Goal: Information Seeking & Learning: Compare options

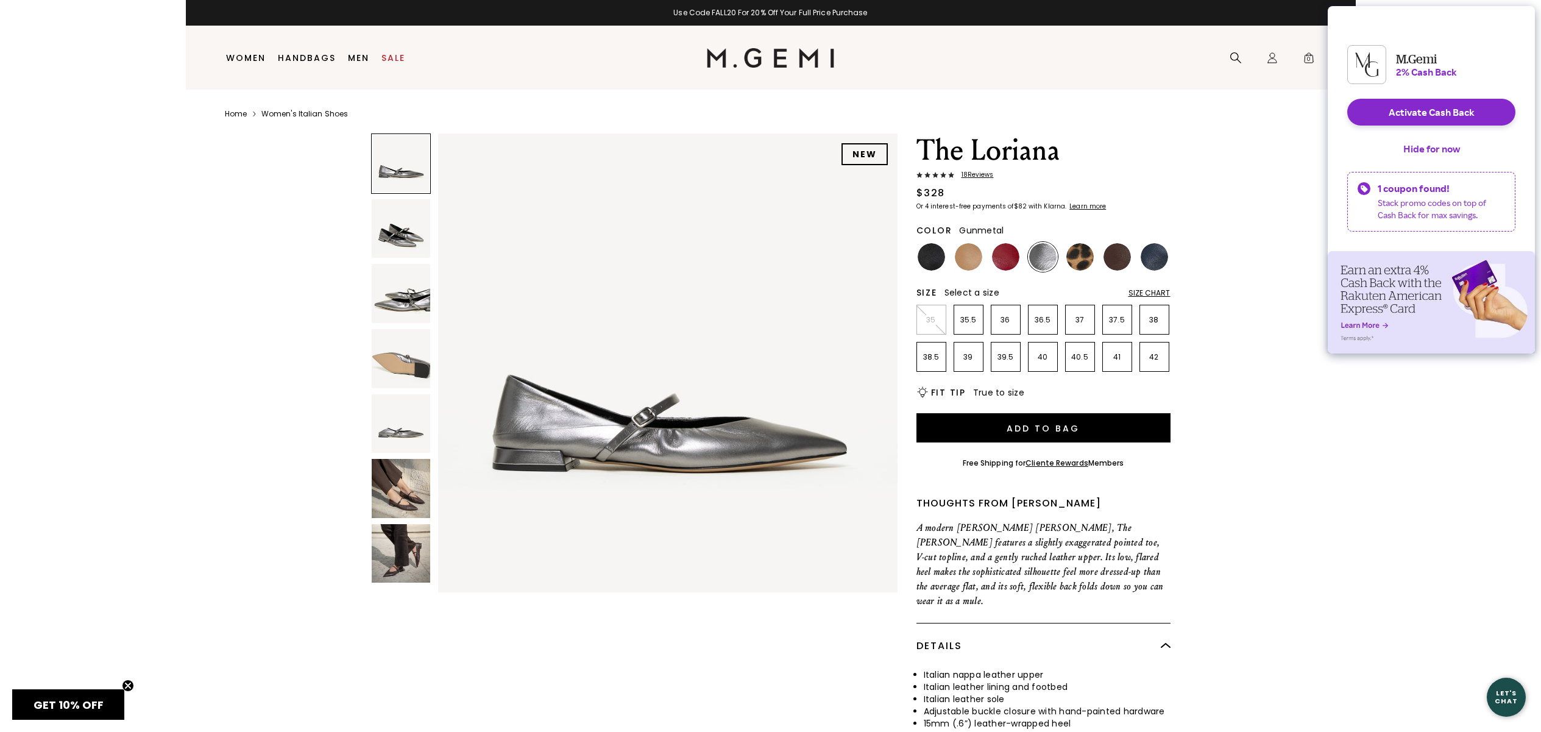
click at [417, 497] on img at bounding box center [401, 488] width 59 height 59
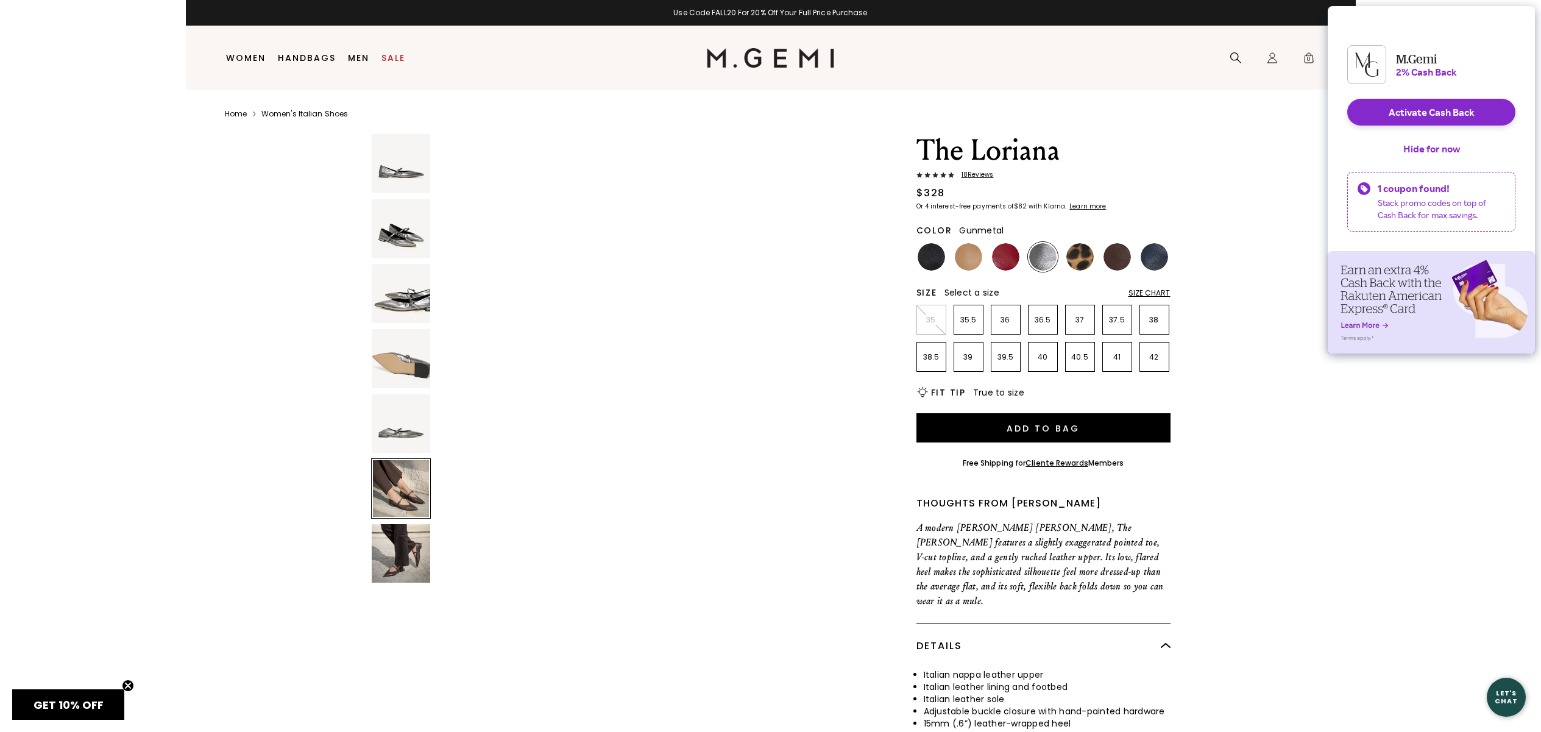
scroll to position [2310, 0]
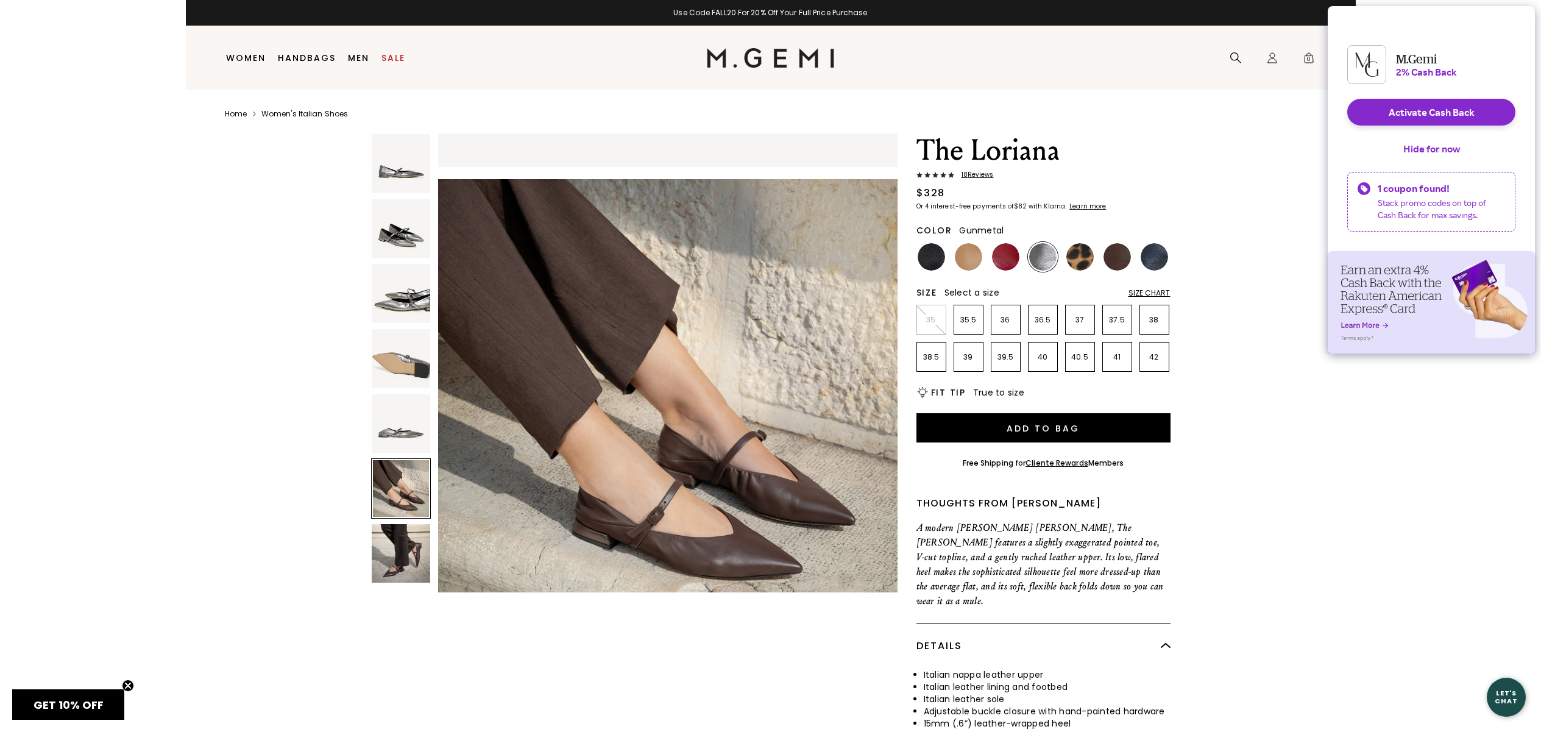
click at [457, 543] on img at bounding box center [667, 408] width 459 height 459
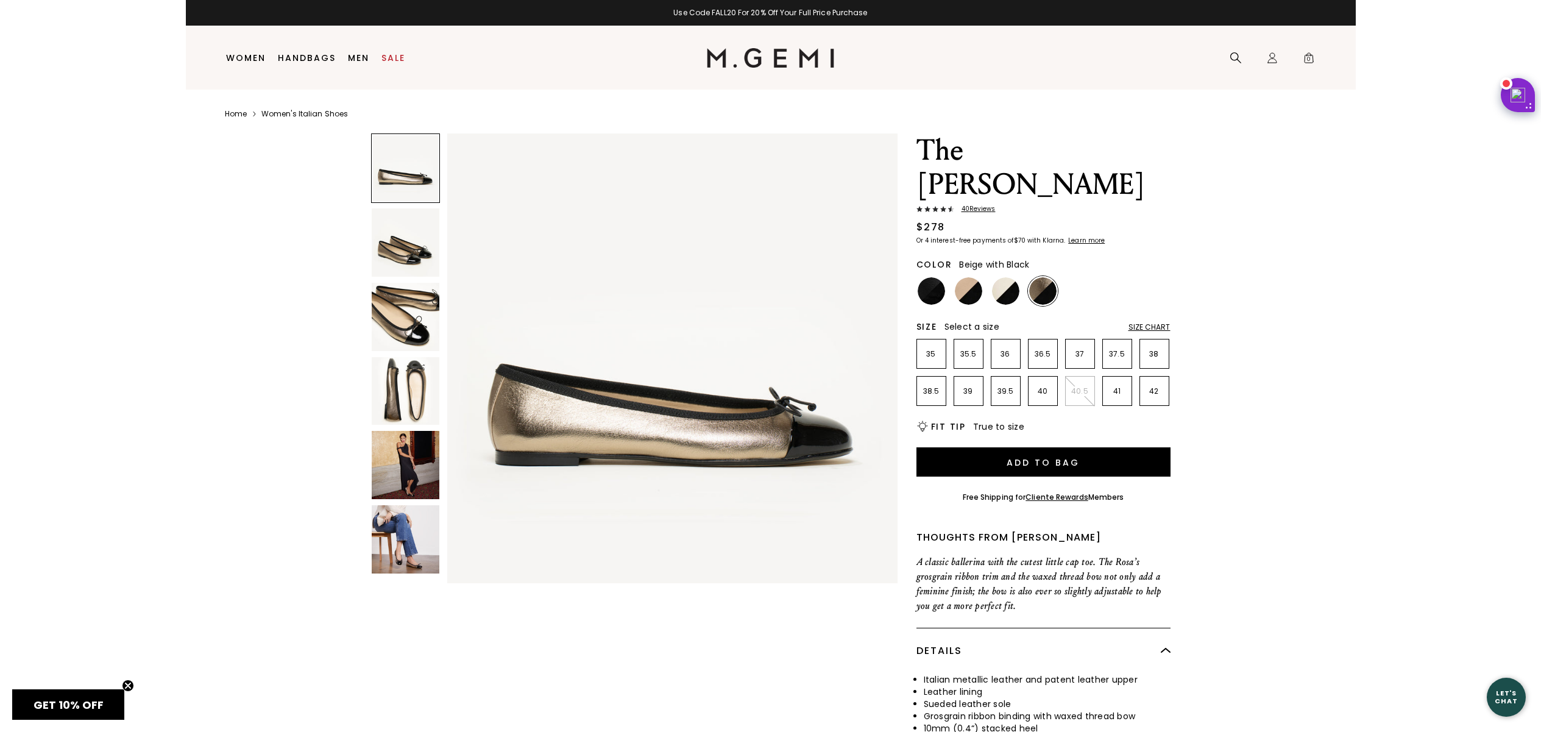
click at [972, 277] on img at bounding box center [968, 290] width 27 height 27
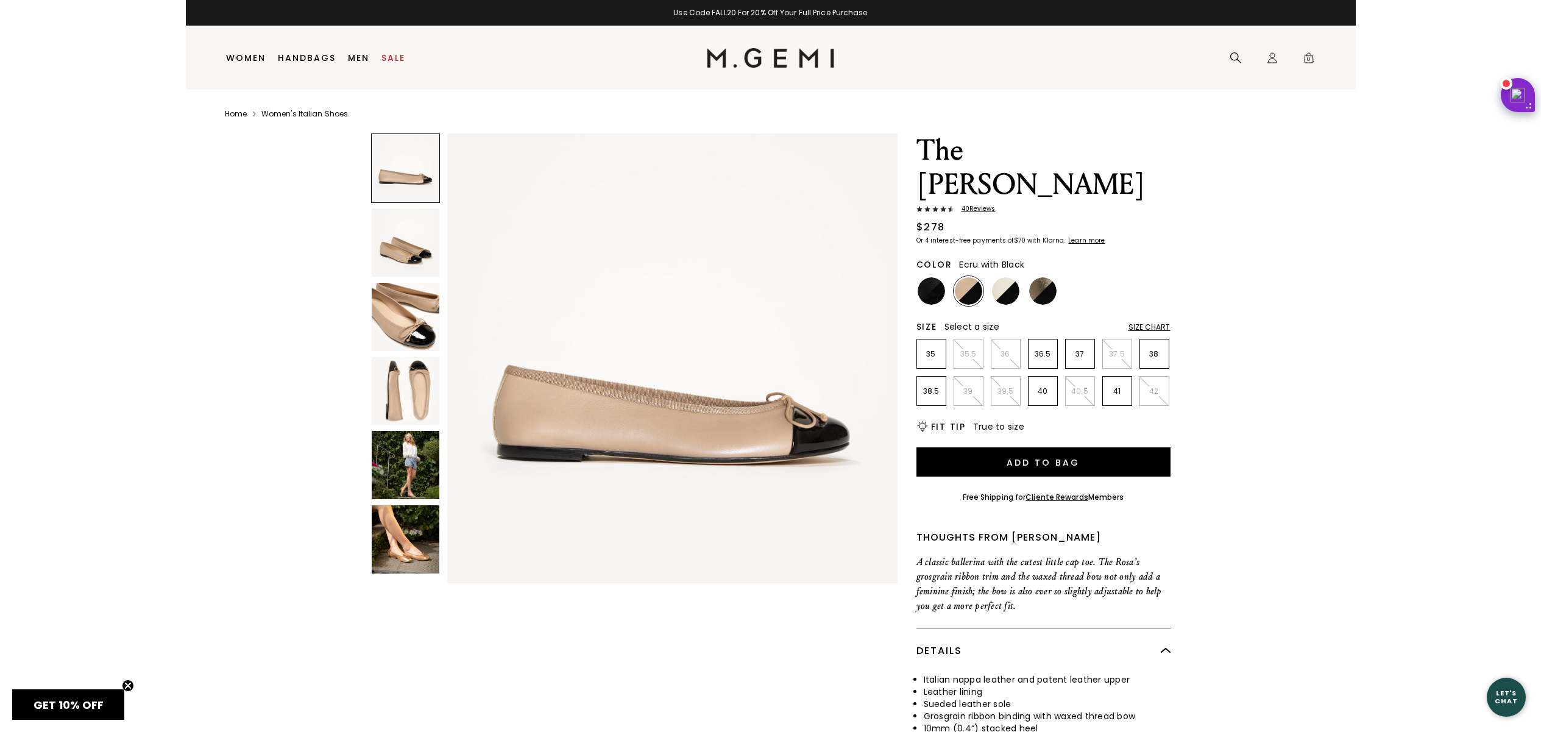
click at [1011, 277] on img at bounding box center [1005, 290] width 27 height 27
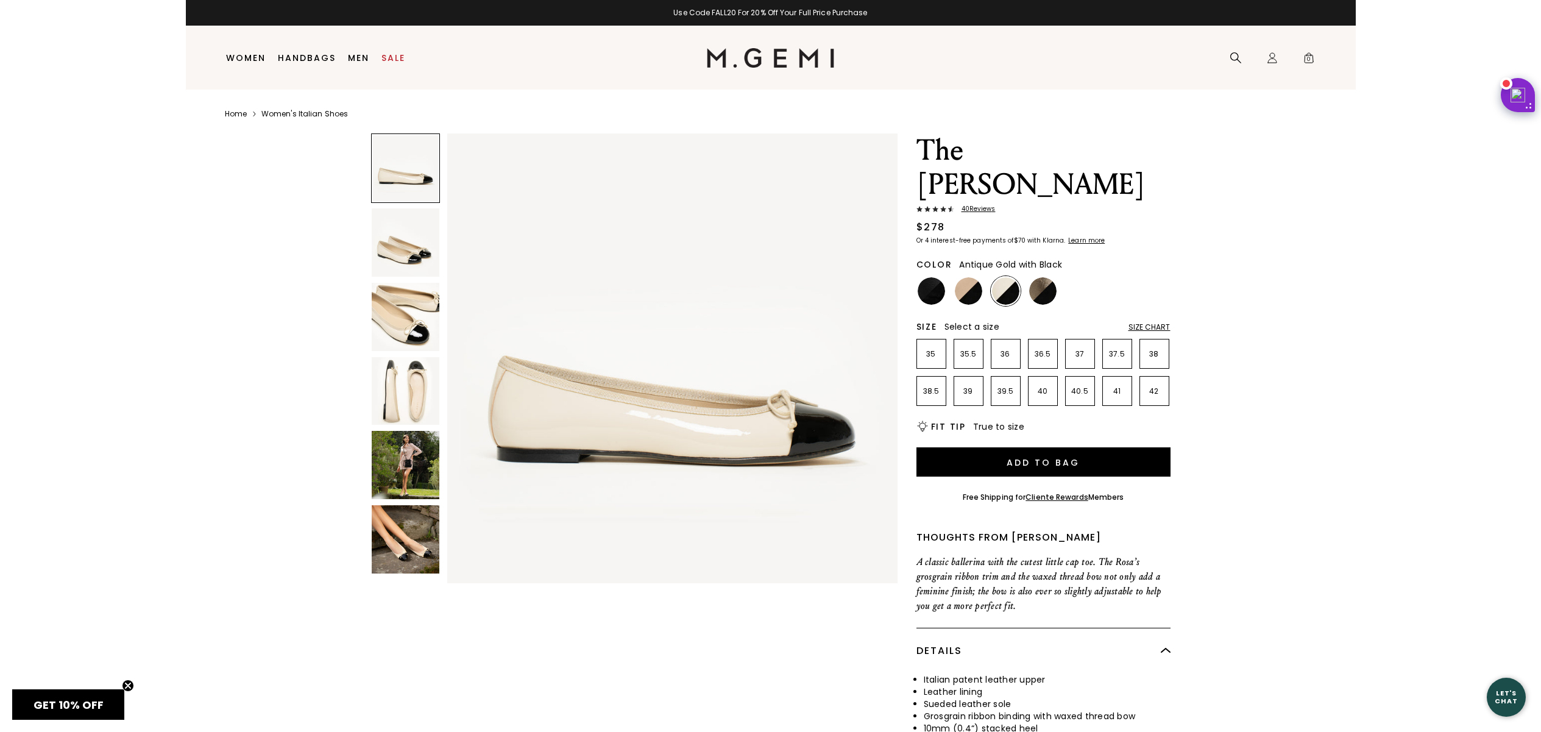
click at [1047, 277] on img at bounding box center [1042, 290] width 27 height 27
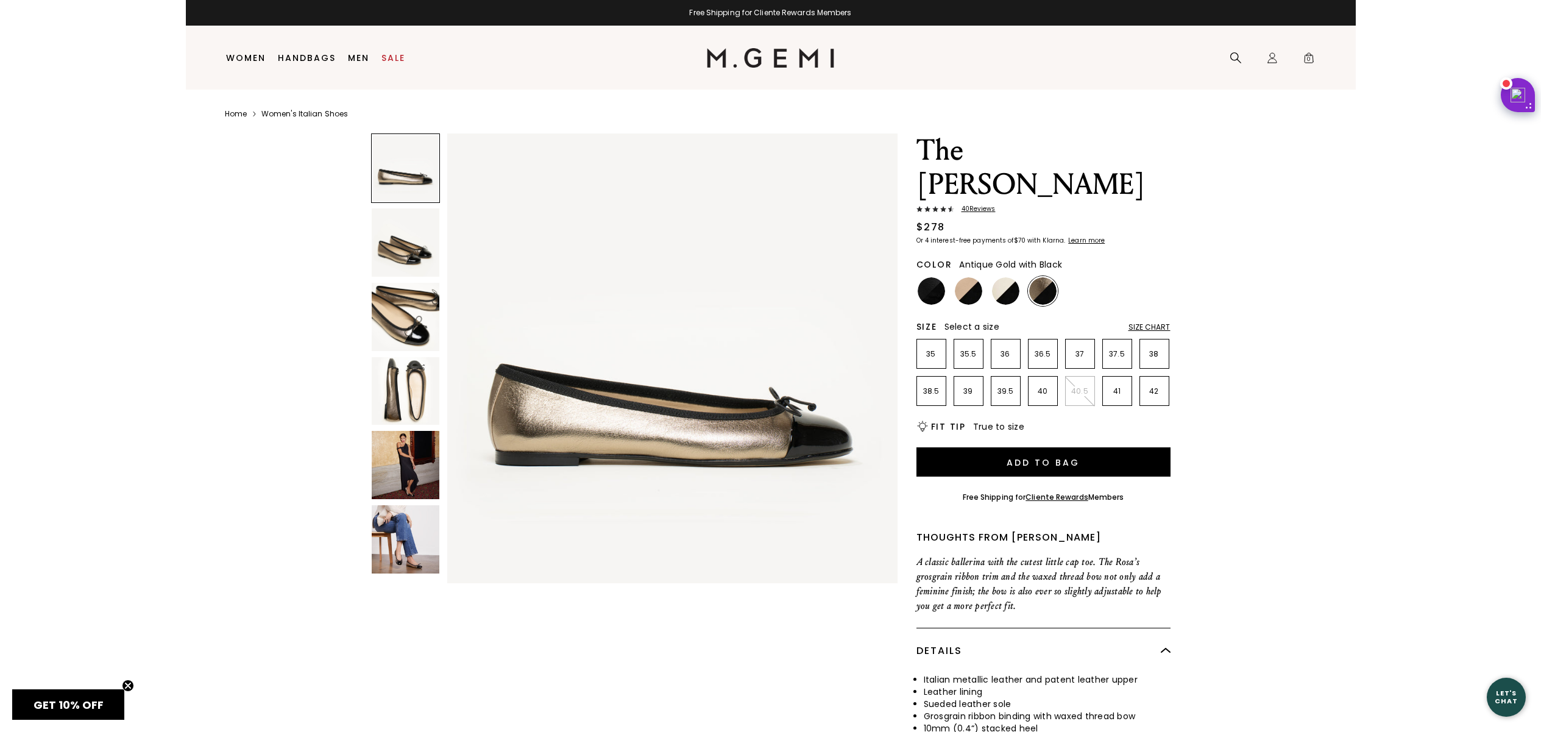
click at [396, 546] on img at bounding box center [406, 539] width 68 height 68
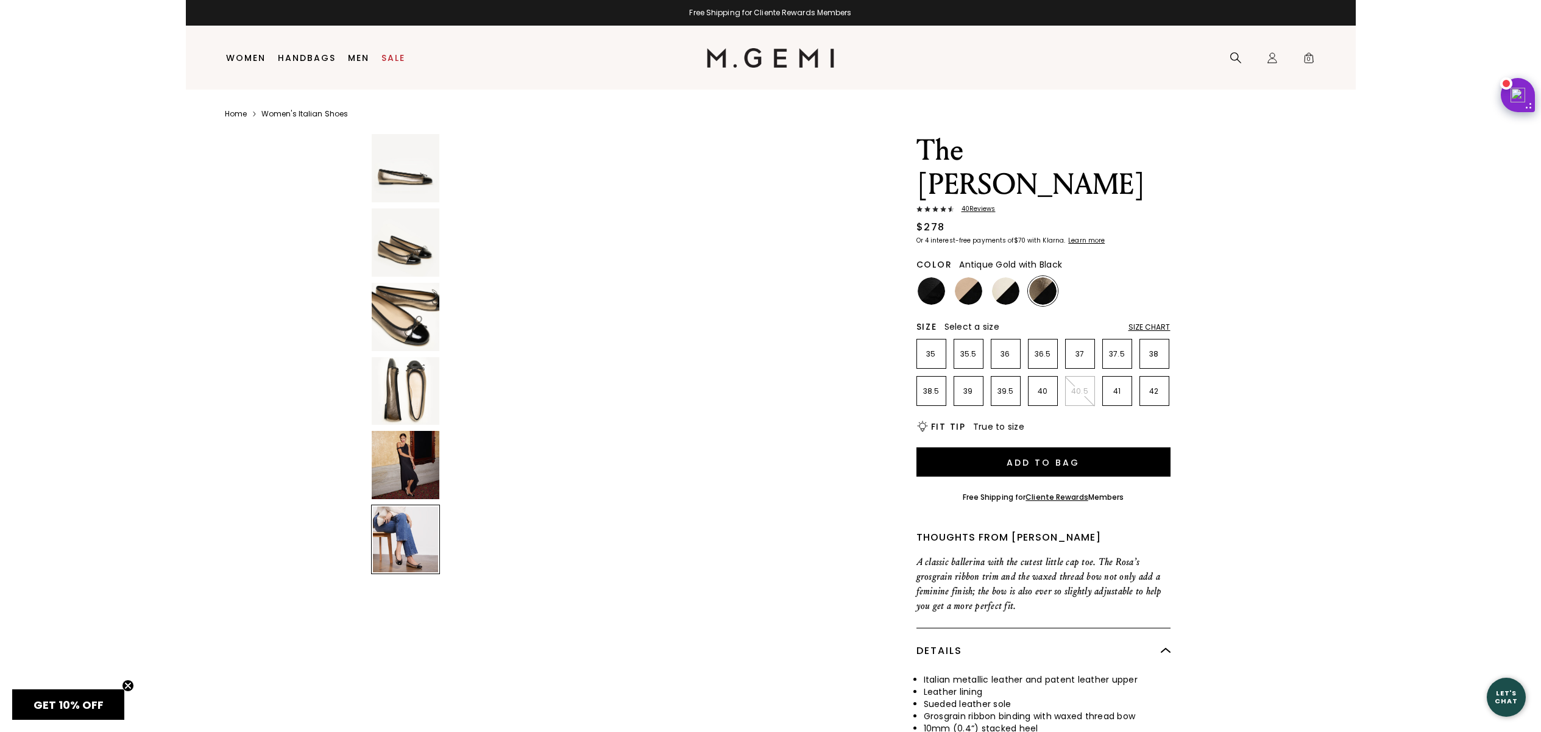
scroll to position [2264, 0]
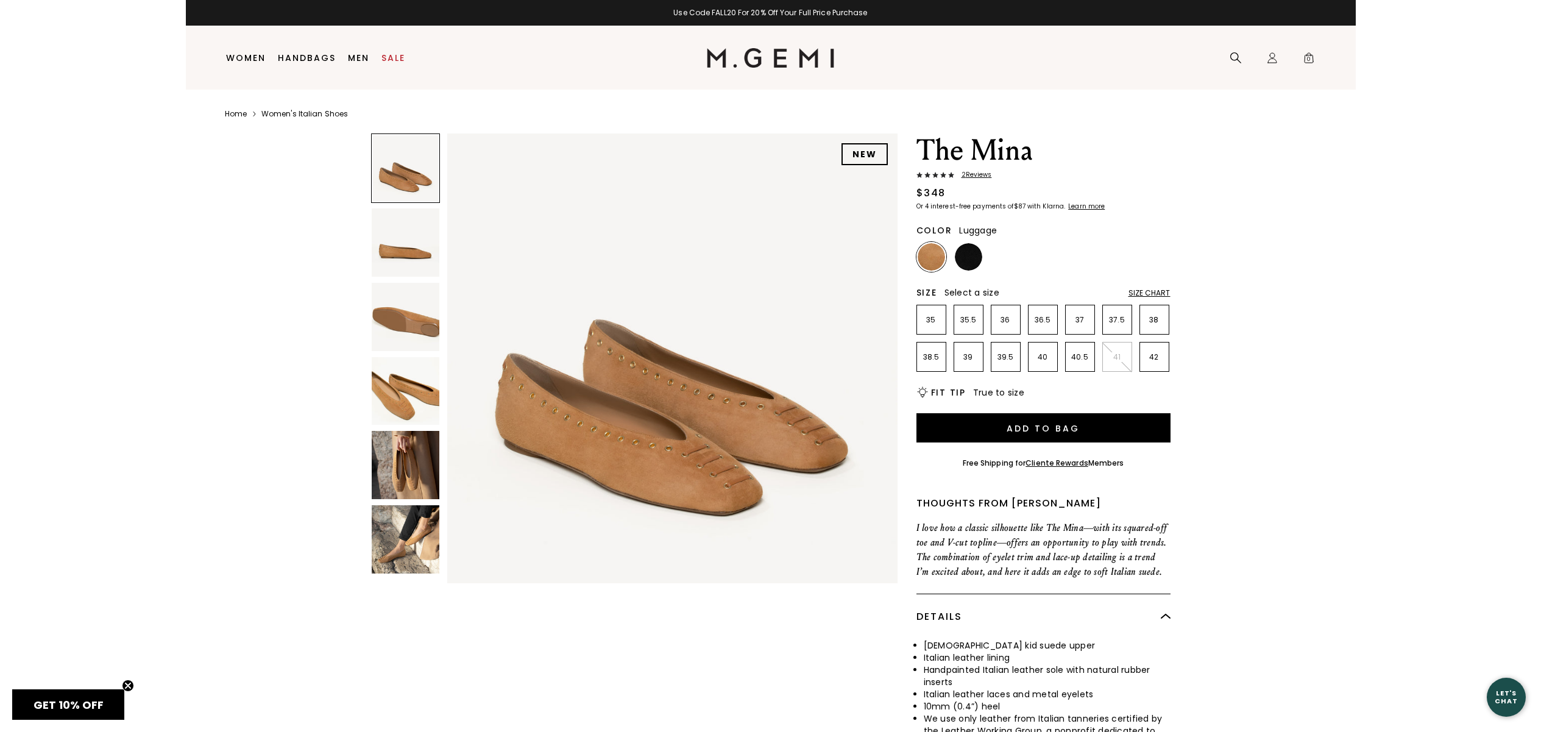
click at [422, 529] on img at bounding box center [406, 539] width 68 height 68
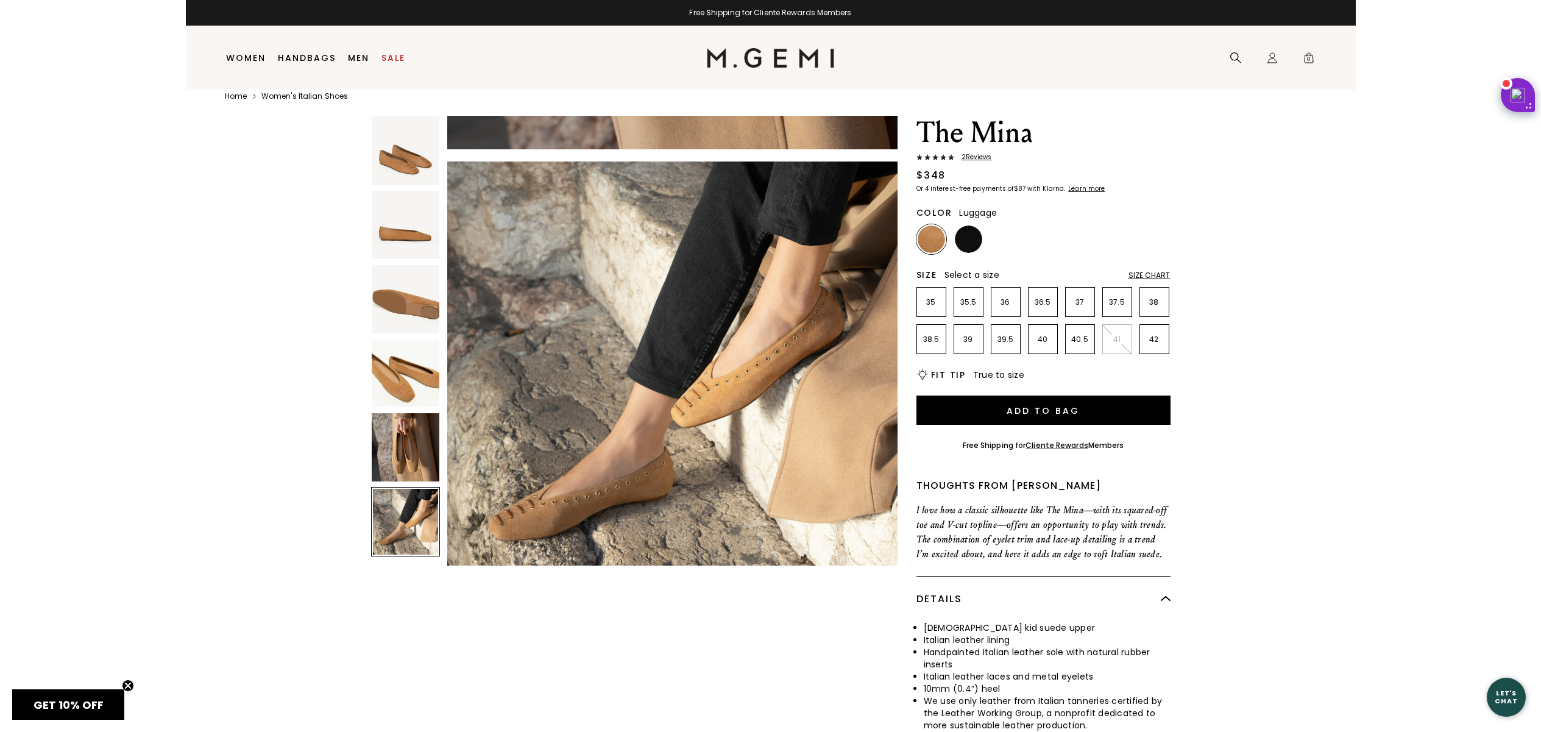
scroll to position [19, 0]
